Goal: Information Seeking & Learning: Learn about a topic

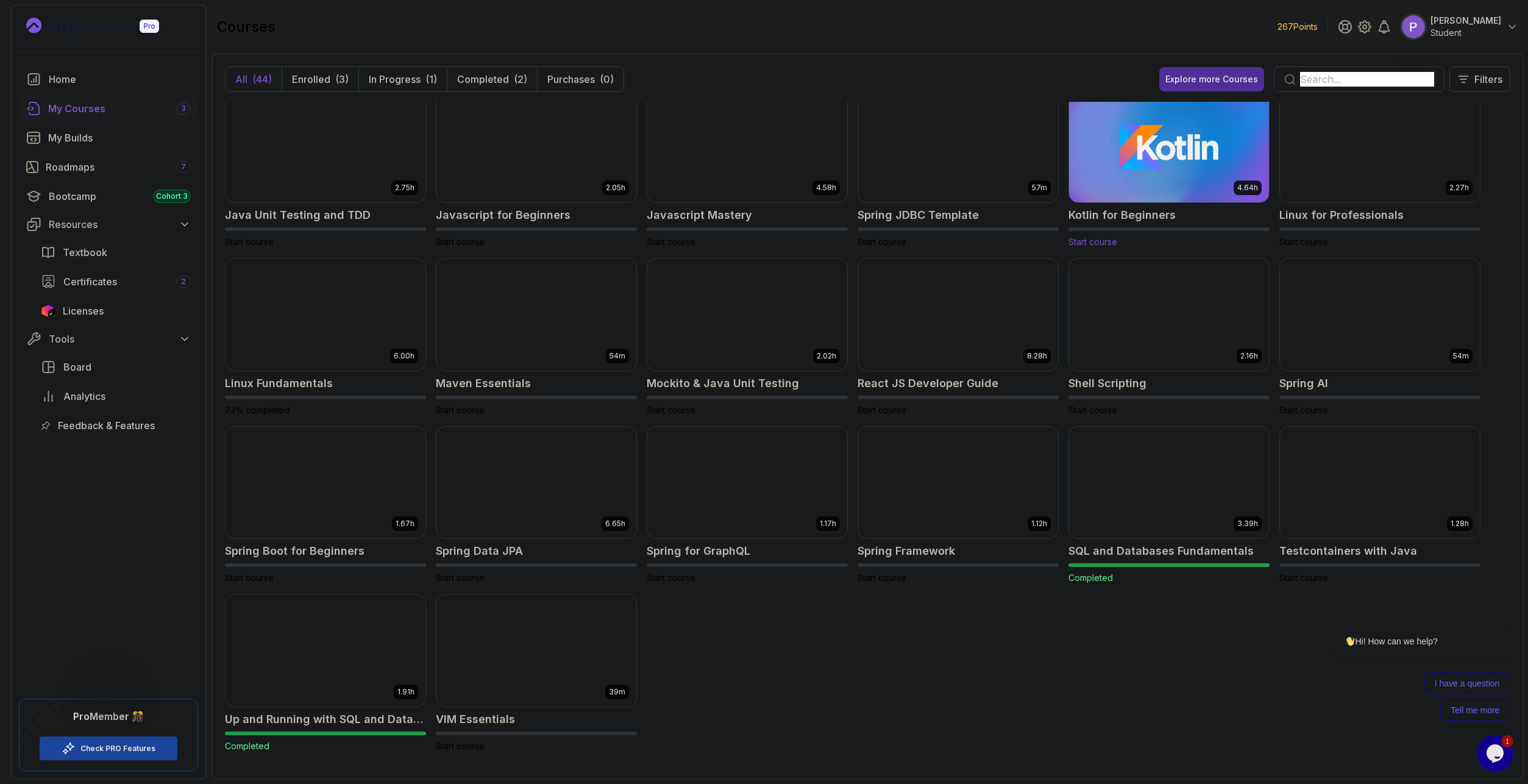
scroll to position [684, 0]
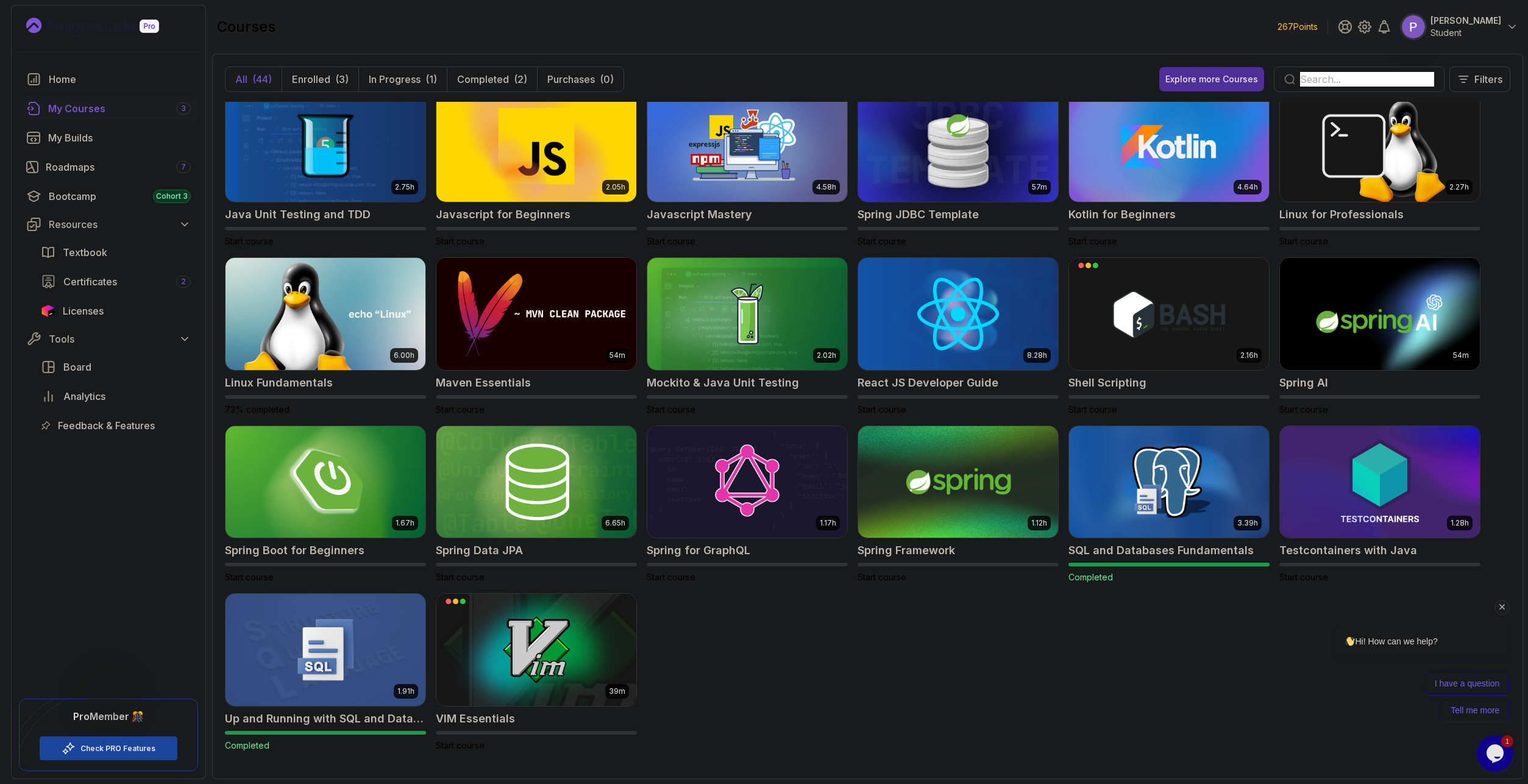
drag, startPoint x: 1505, startPoint y: 607, endPoint x: 2791, endPoint y: 1127, distance: 1387.2
click at [1505, 607] on icon "Chat attention grabber" at bounding box center [1502, 606] width 11 height 11
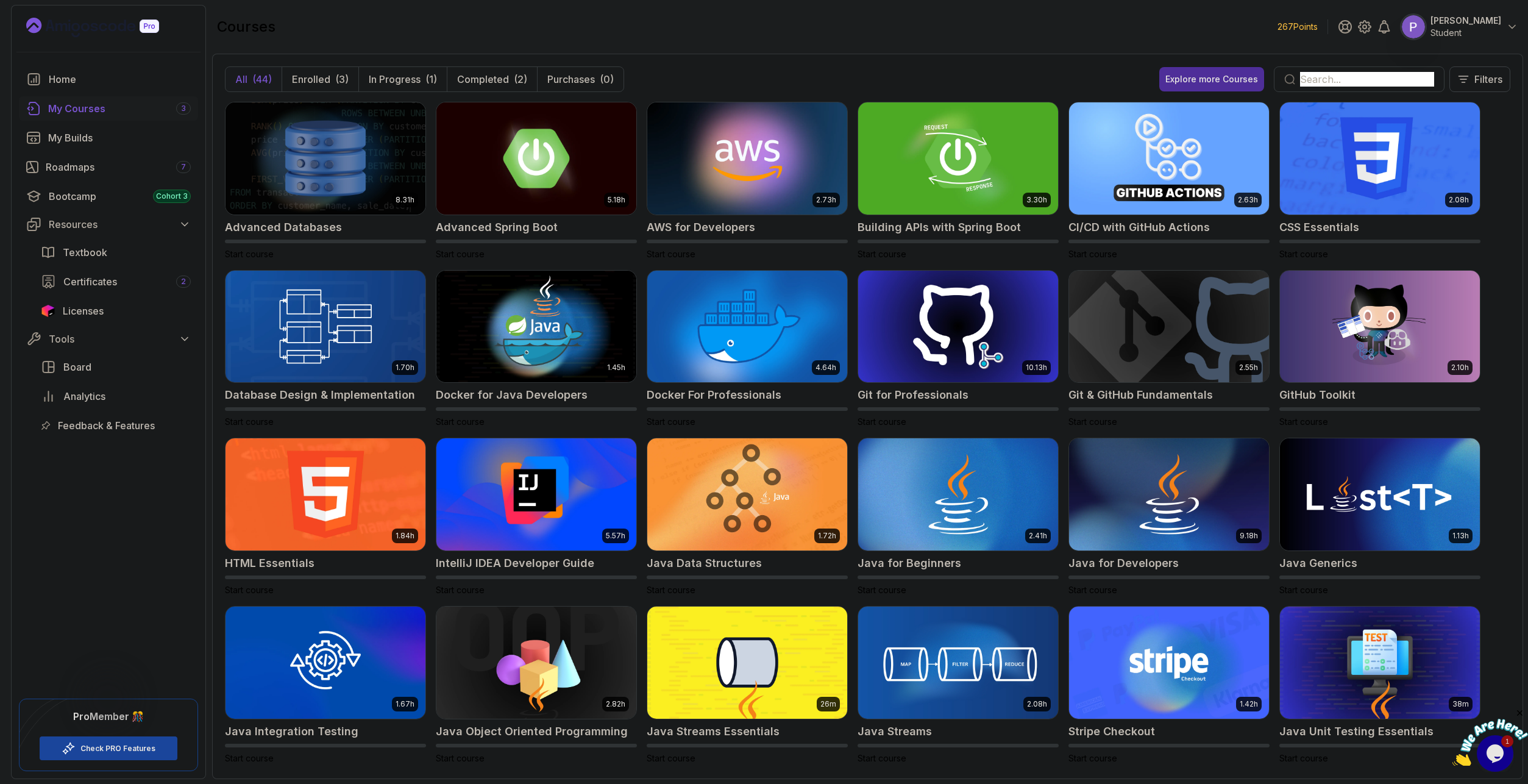
scroll to position [147, 0]
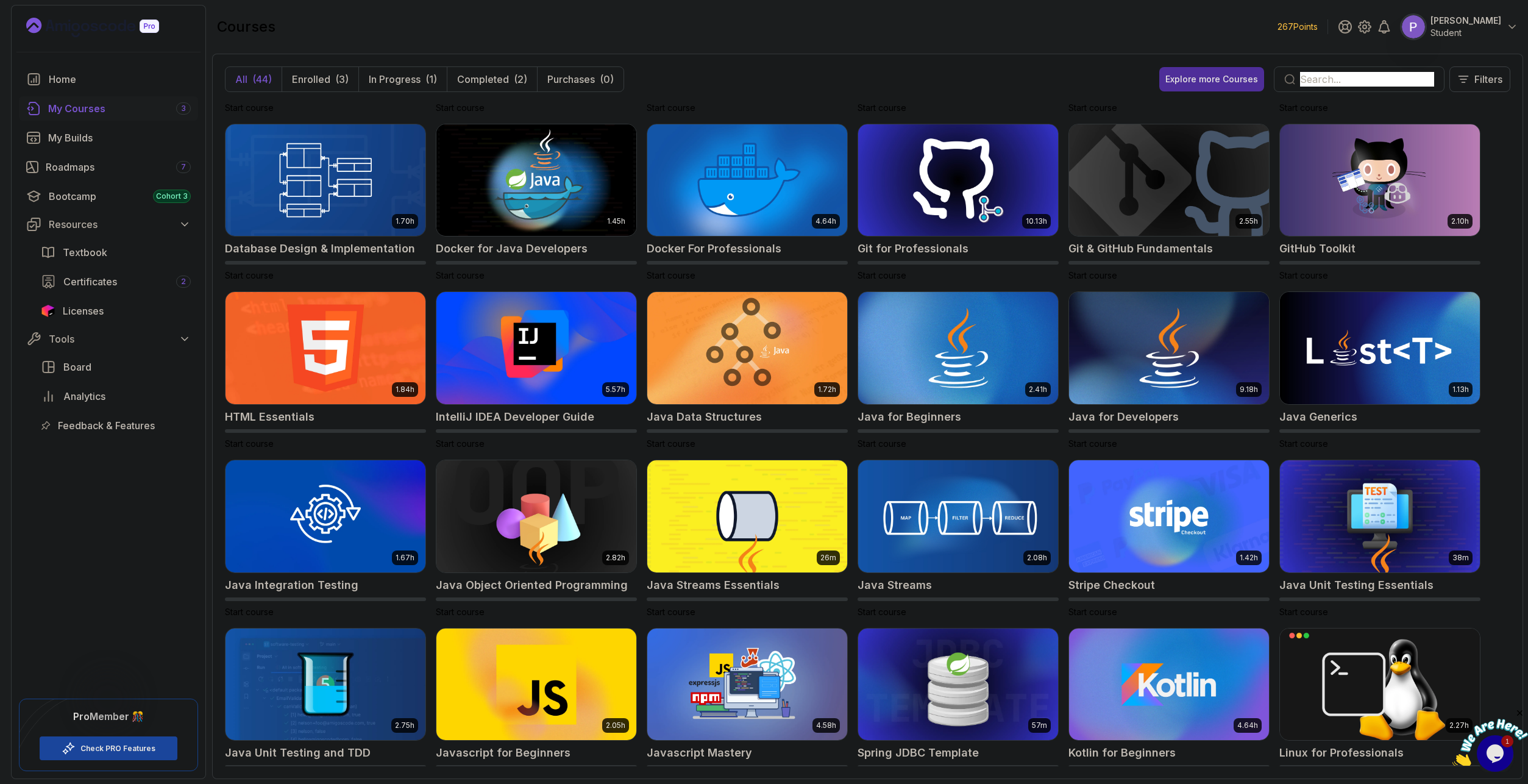
click at [622, 694] on img at bounding box center [536, 683] width 209 height 117
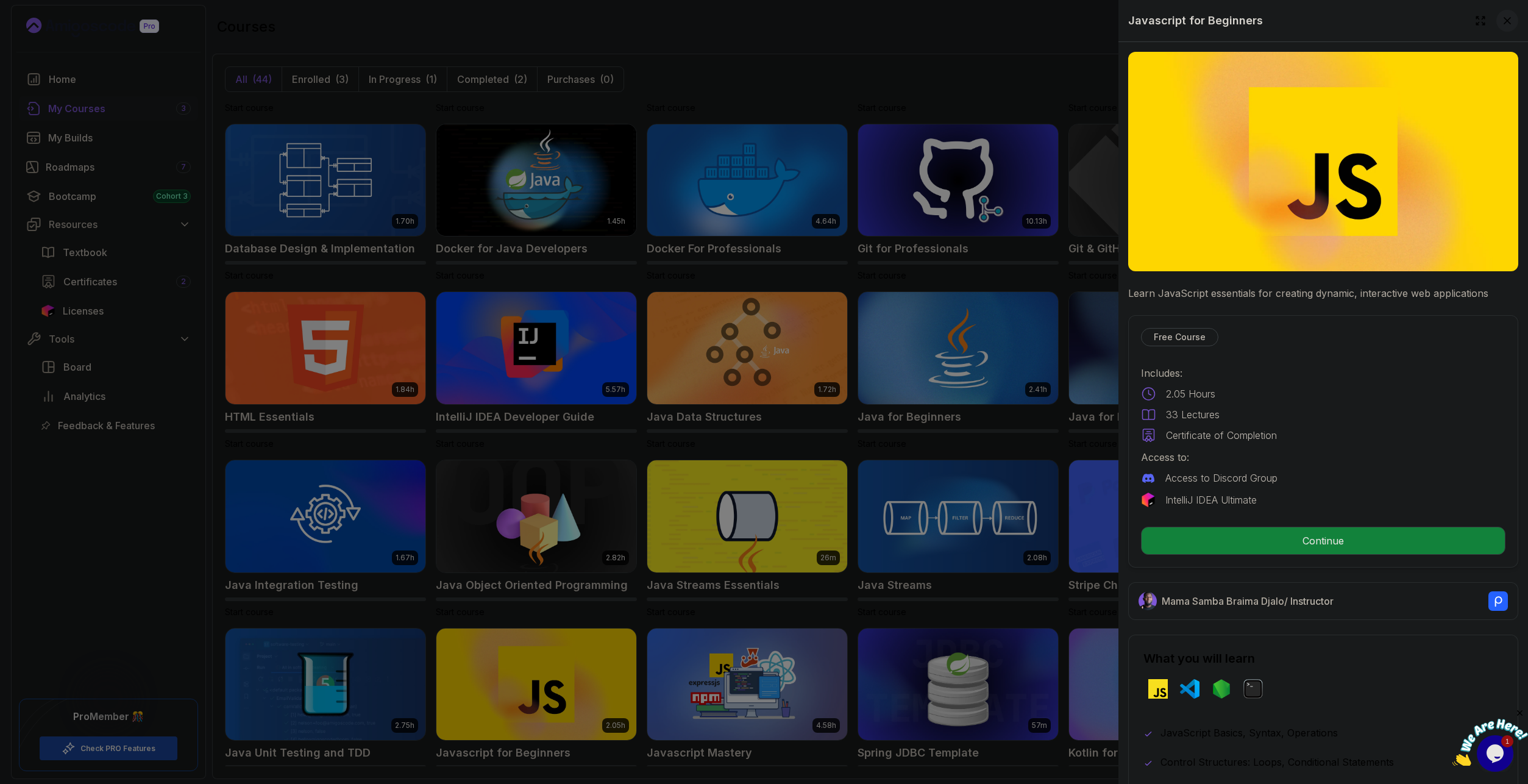
click at [1513, 19] on button at bounding box center [1507, 21] width 22 height 22
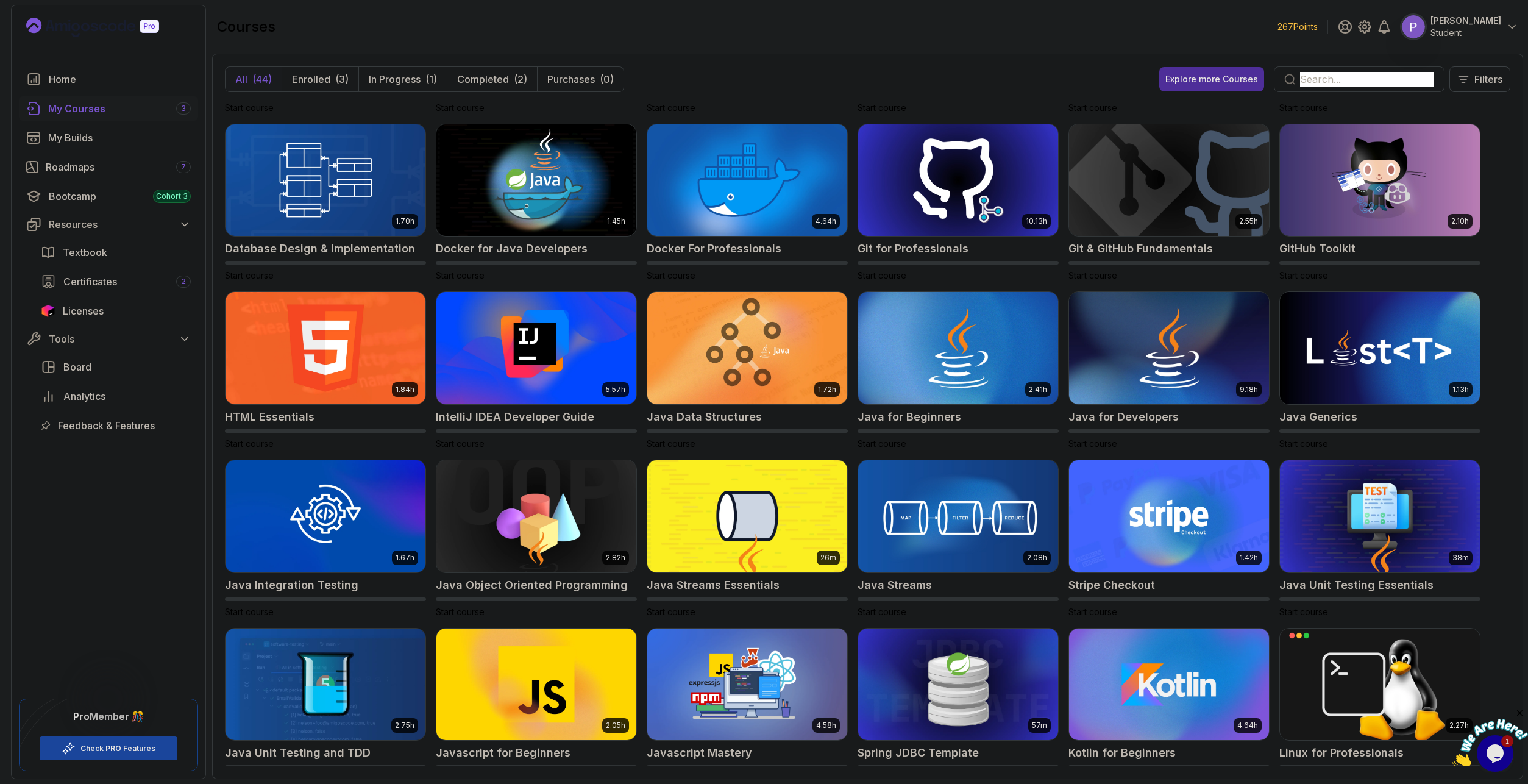
click at [93, 116] on link "My Courses 3" at bounding box center [109, 108] width 179 height 24
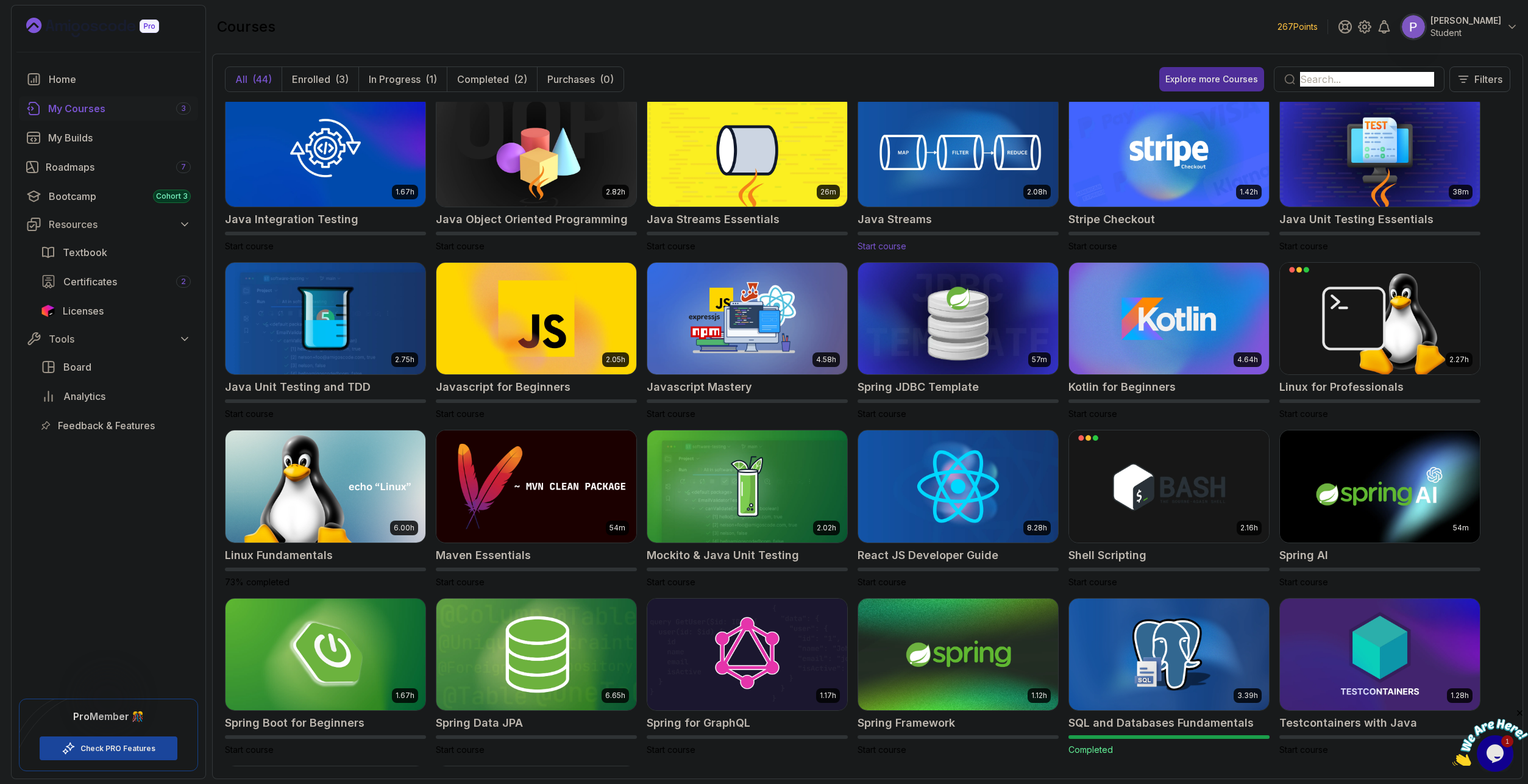
scroll to position [0, 0]
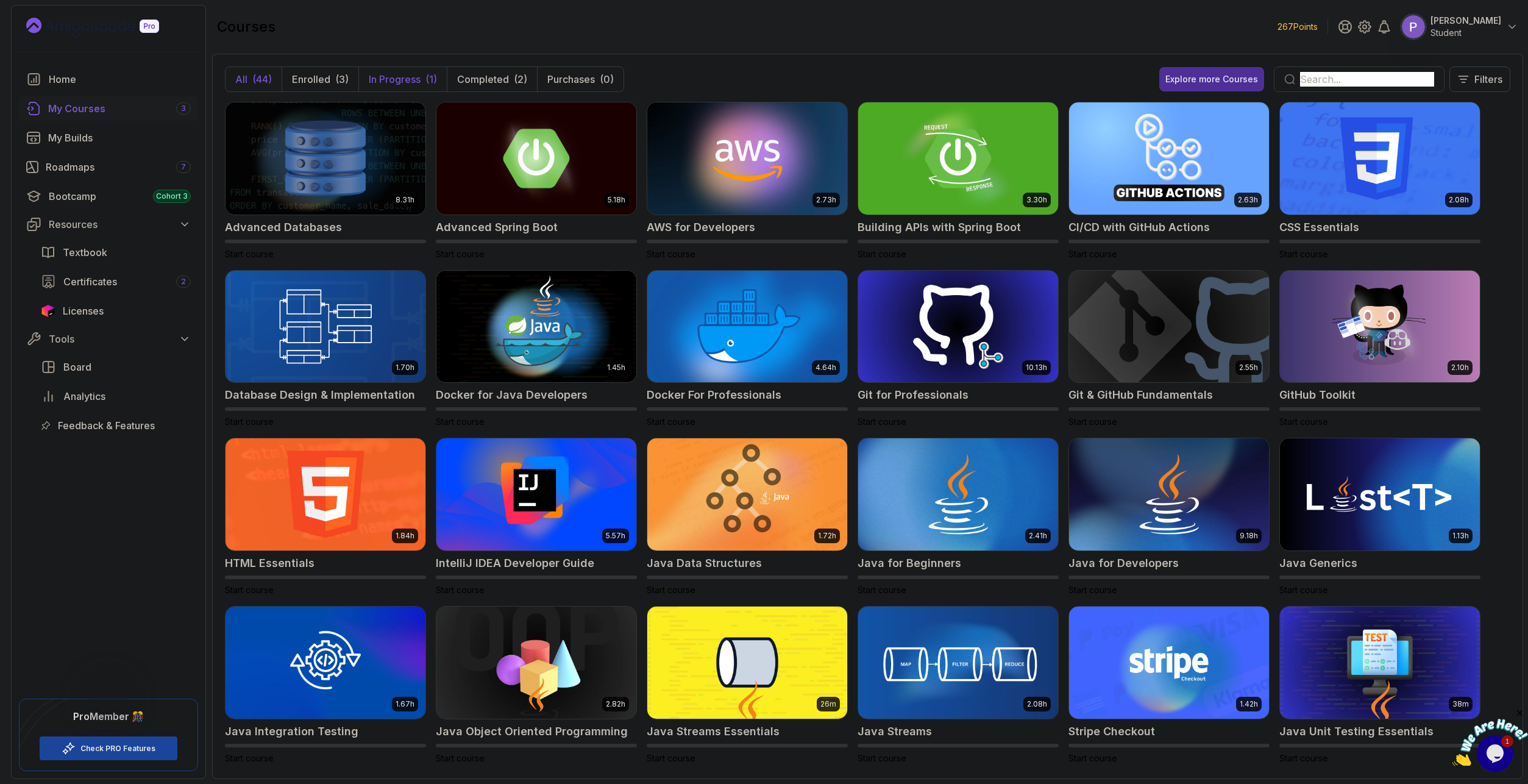
click at [385, 80] on p "In Progress" at bounding box center [395, 79] width 52 height 14
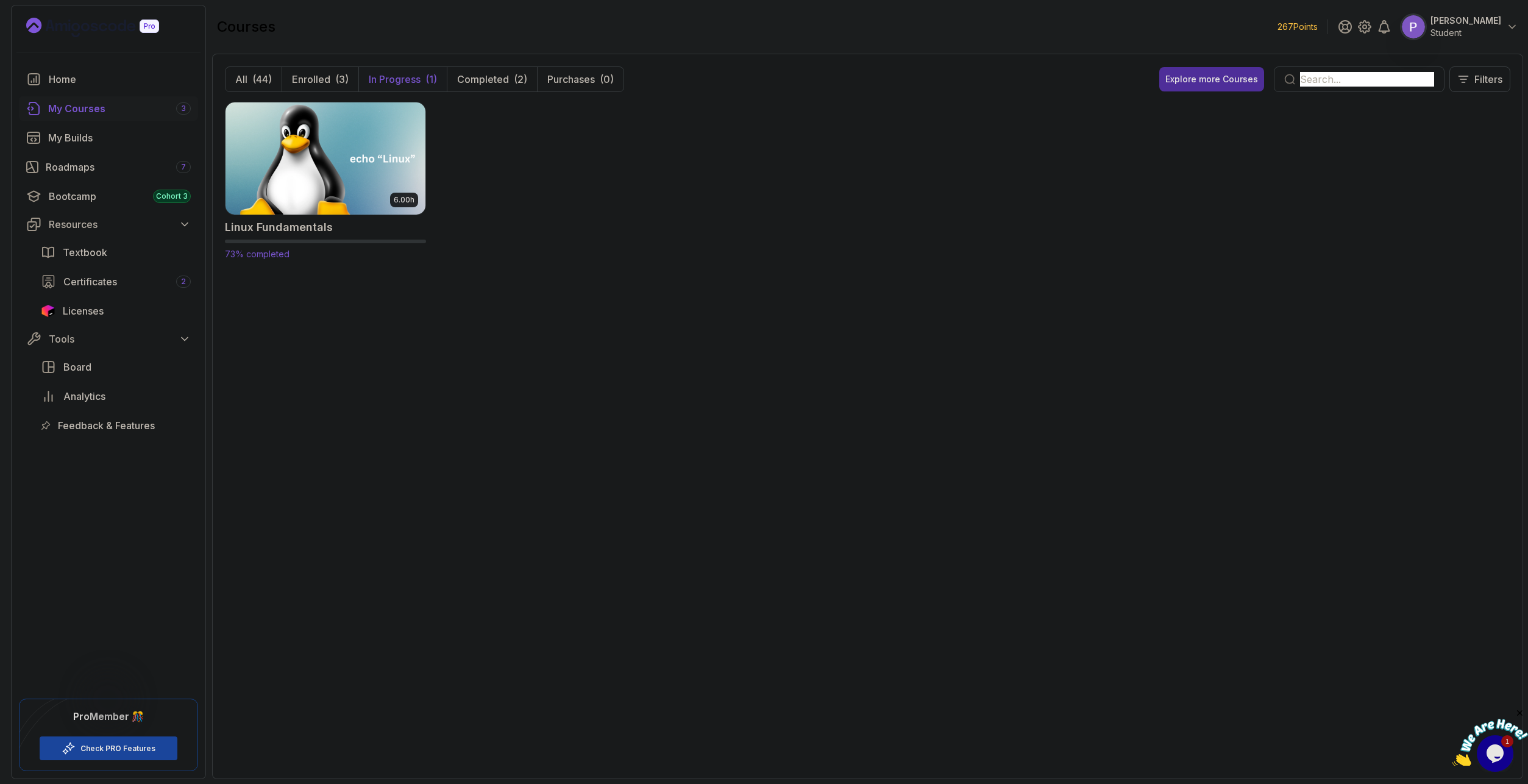
click at [404, 162] on img at bounding box center [325, 158] width 209 height 117
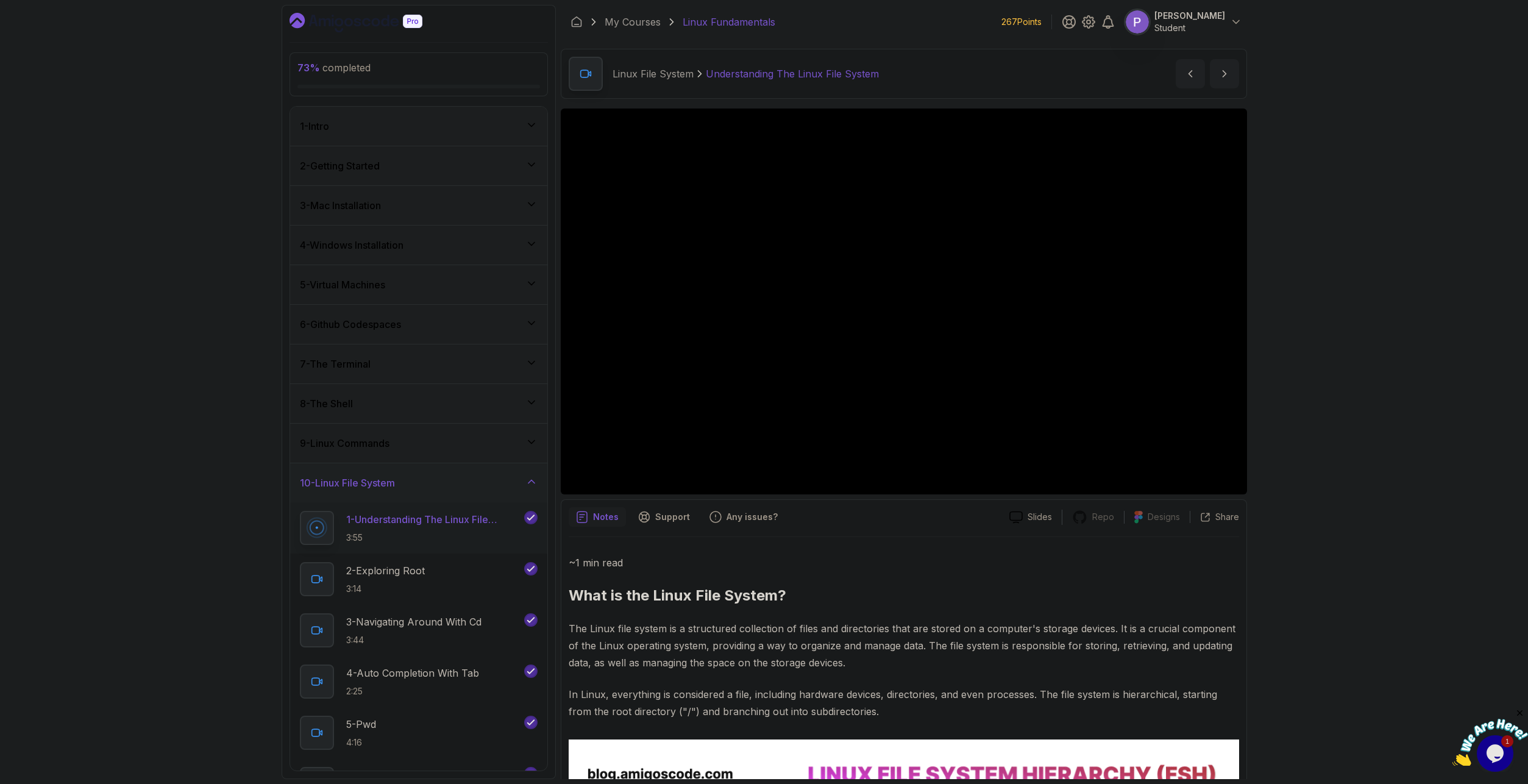
click at [1406, 413] on div "73 % completed 1 - Intro 2 - Getting Started 3 - Mac Installation 4 - Windows I…" at bounding box center [764, 392] width 1528 height 784
click at [528, 482] on icon at bounding box center [531, 481] width 13 height 13
click at [529, 525] on icon at bounding box center [531, 521] width 13 height 13
click at [535, 554] on div "12 - Working With Directories" at bounding box center [419, 561] width 238 height 14
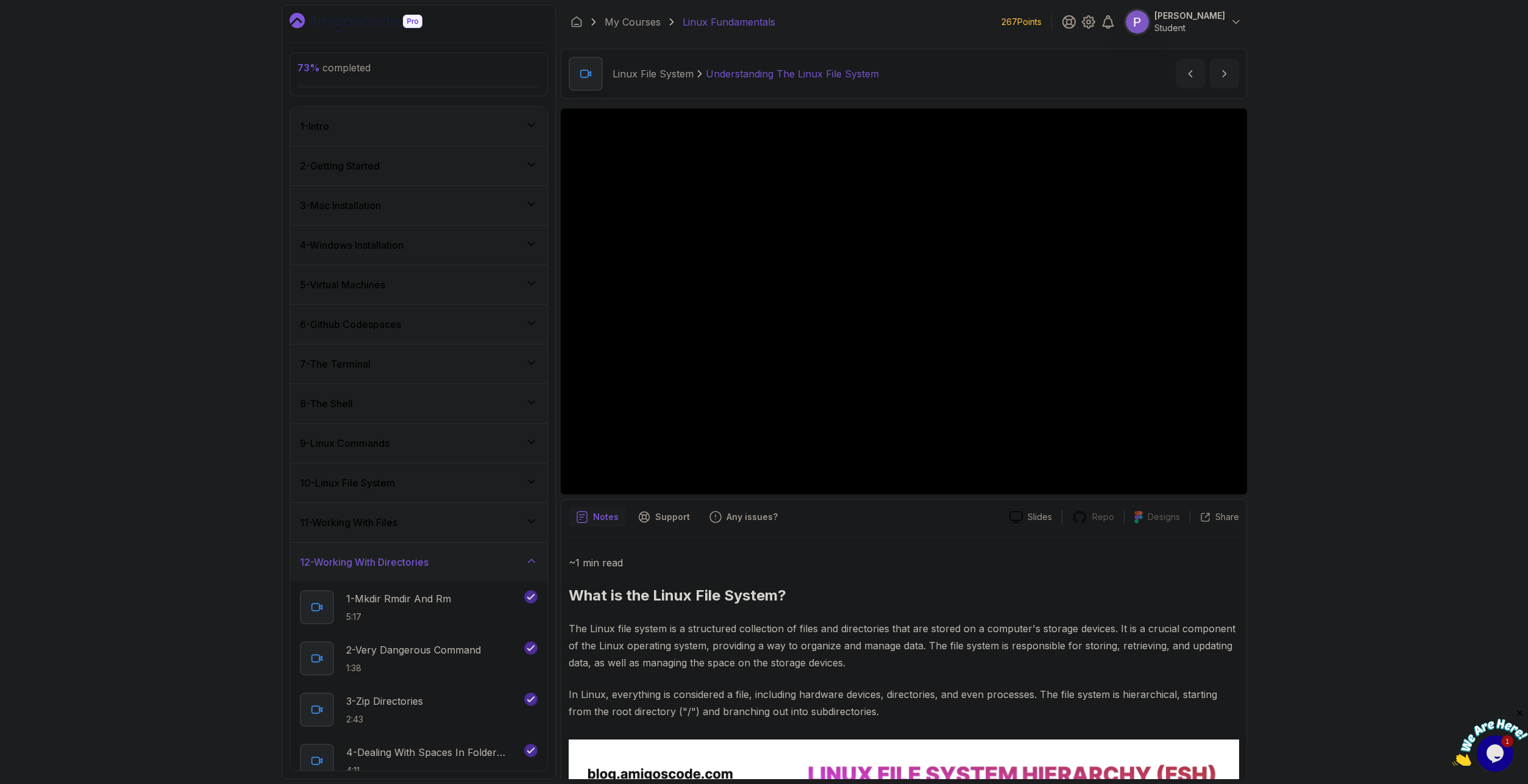
click at [534, 558] on icon at bounding box center [531, 560] width 13 height 13
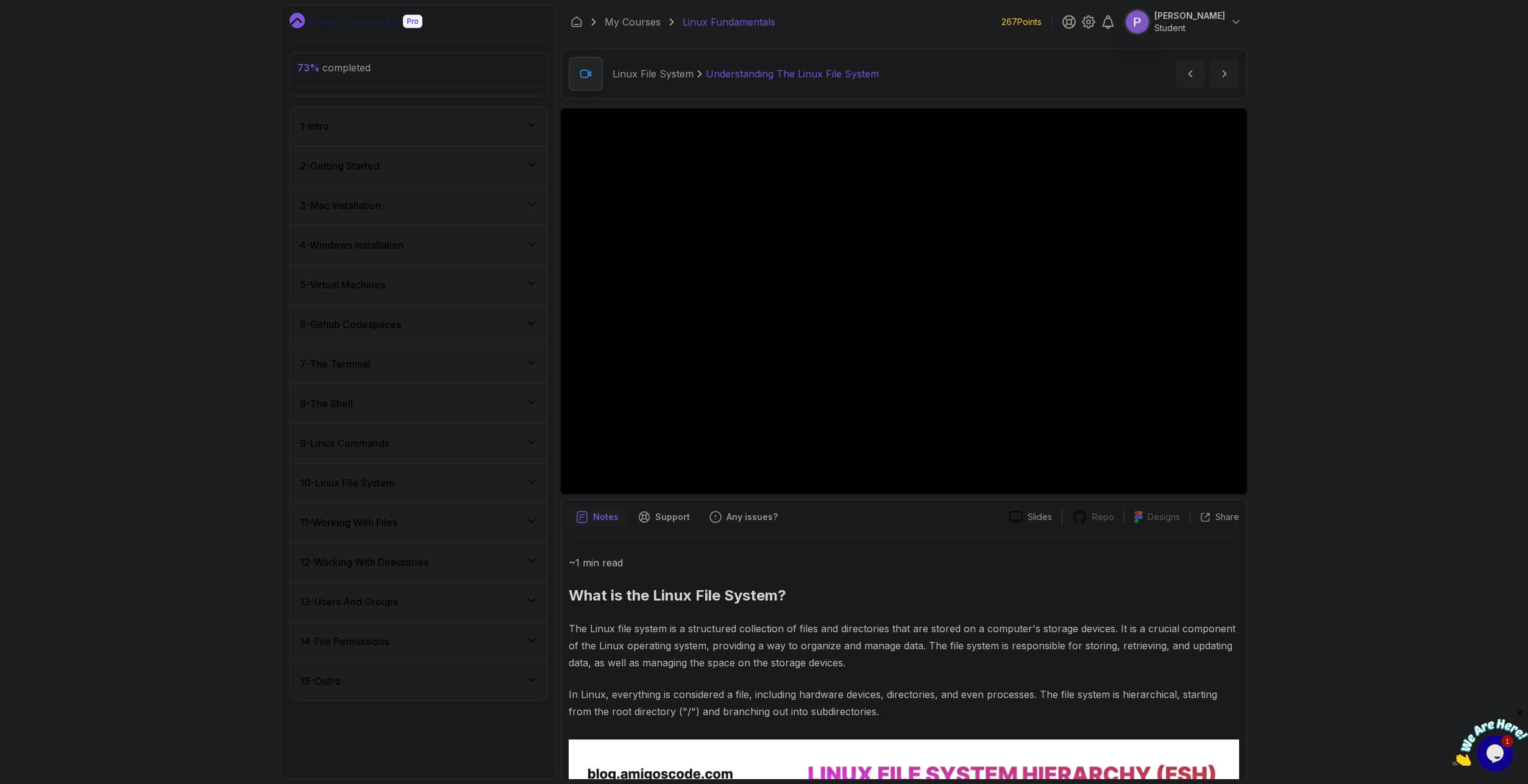
click at [527, 606] on icon at bounding box center [531, 600] width 13 height 13
click at [450, 635] on div "1 - Intro 1:56" at bounding box center [410, 647] width 222 height 34
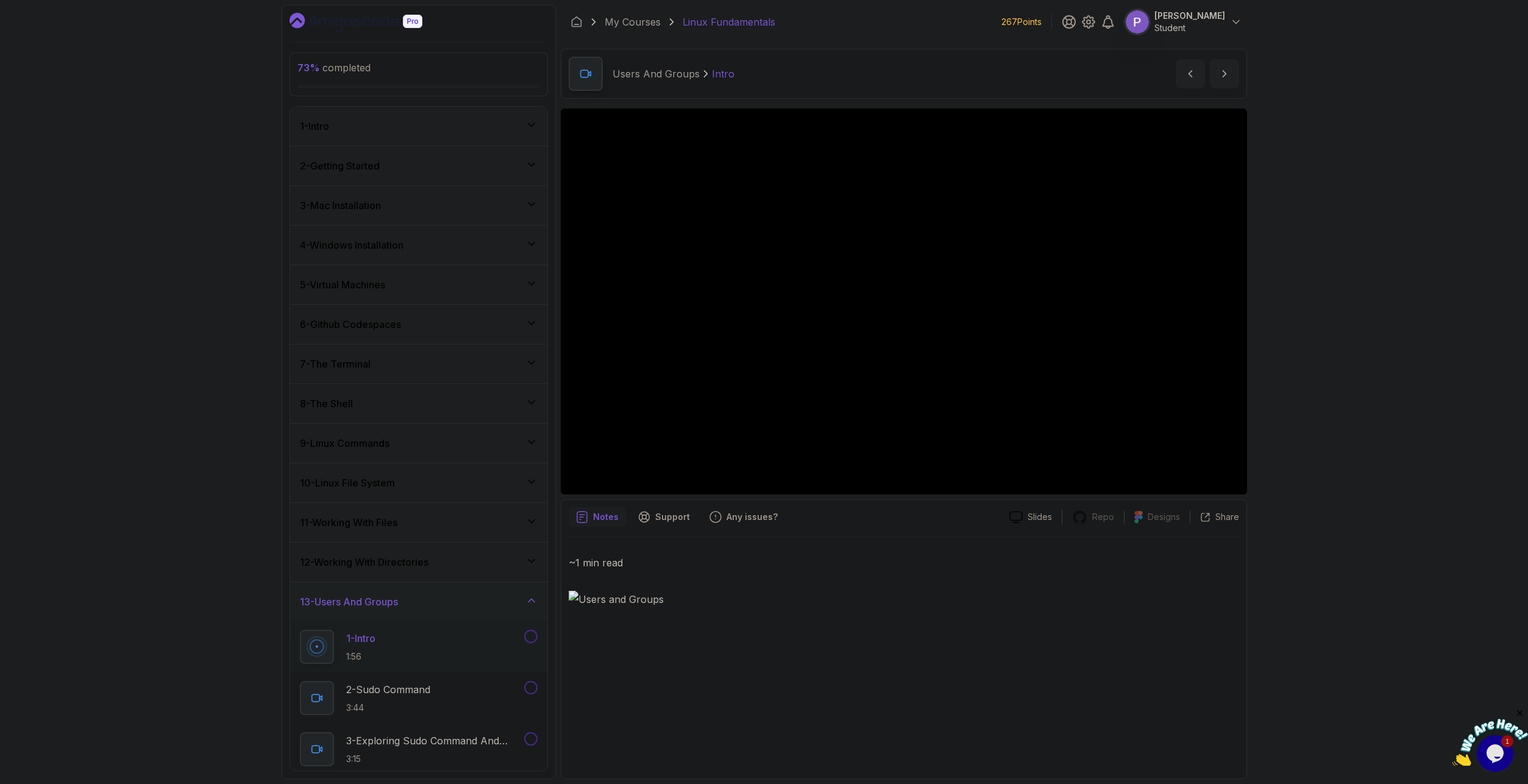
click at [524, 552] on div "12 - Working With Directories" at bounding box center [418, 561] width 257 height 39
click at [533, 643] on icon at bounding box center [531, 640] width 13 height 13
click at [221, 545] on div "73 % completed 1 - Intro 2 - Getting Started 3 - Mac Installation 4 - Windows I…" at bounding box center [764, 392] width 1528 height 784
drag, startPoint x: 208, startPoint y: 560, endPoint x: 228, endPoint y: 249, distance: 311.6
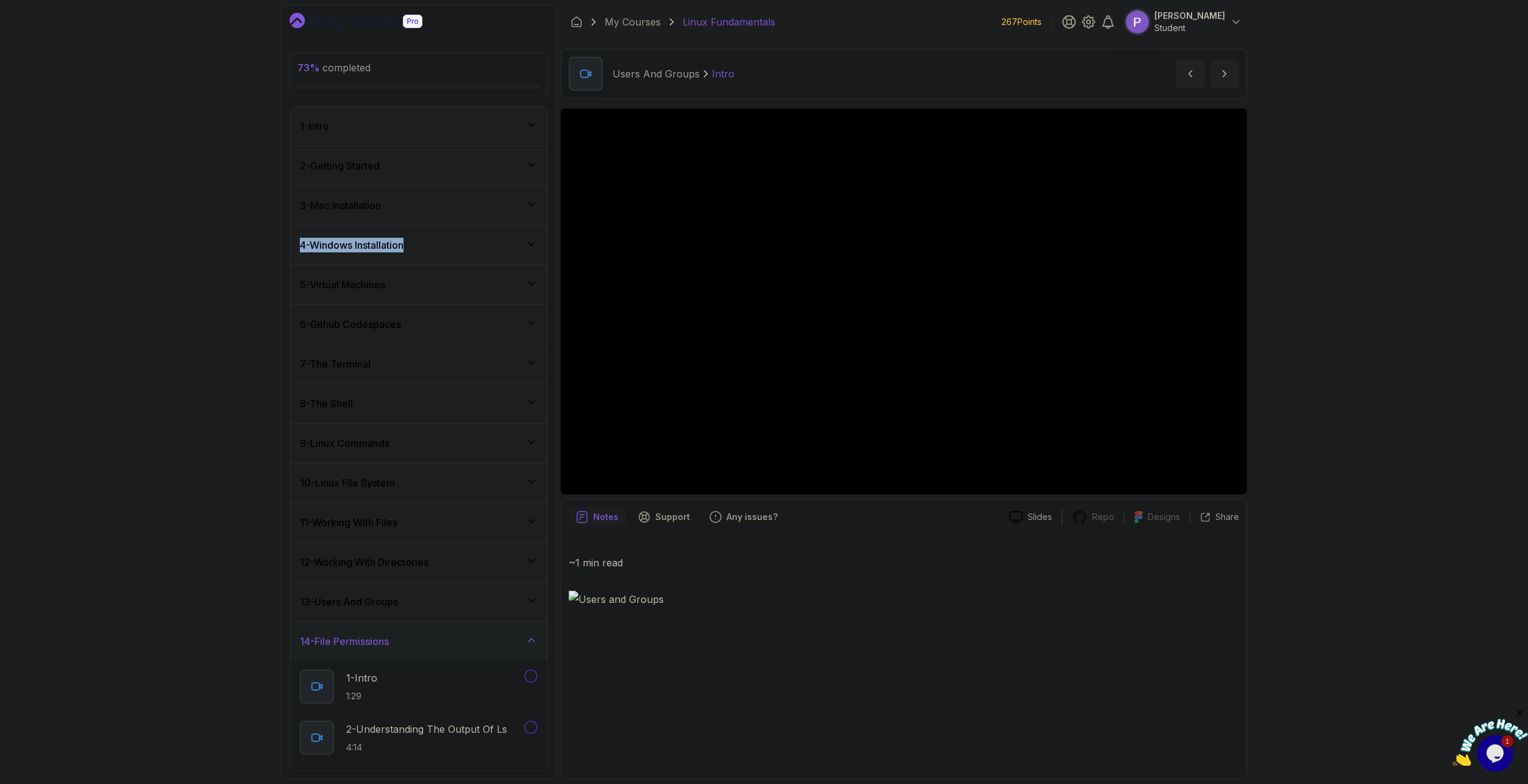
click at [230, 250] on div "73 % completed 1 - Intro 2 - Getting Started 3 - Mac Installation 4 - Windows I…" at bounding box center [764, 392] width 1528 height 784
click at [515, 643] on div "14 - File Permissions" at bounding box center [419, 641] width 238 height 14
